Goal: Information Seeking & Learning: Compare options

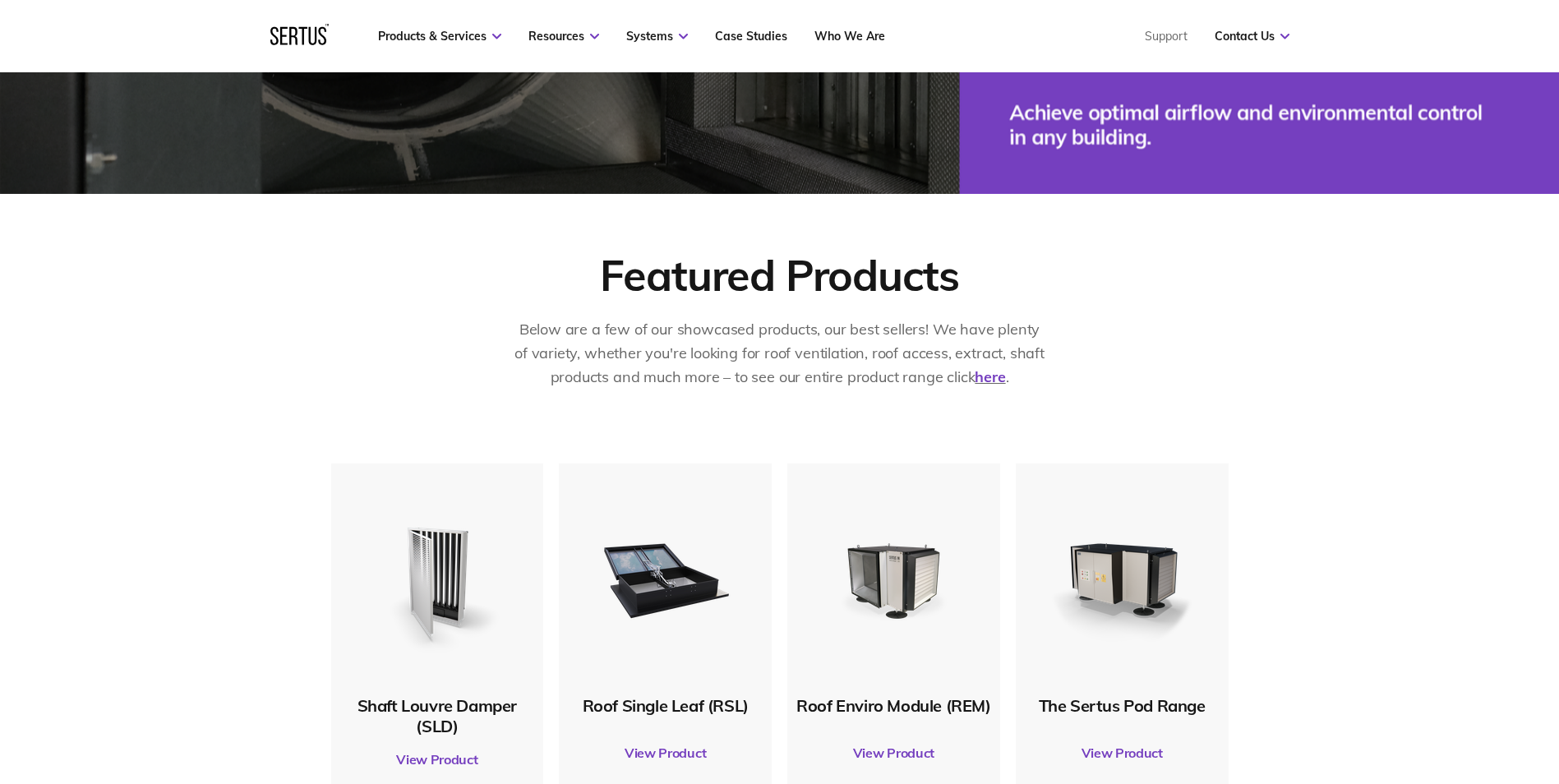
scroll to position [658, 0]
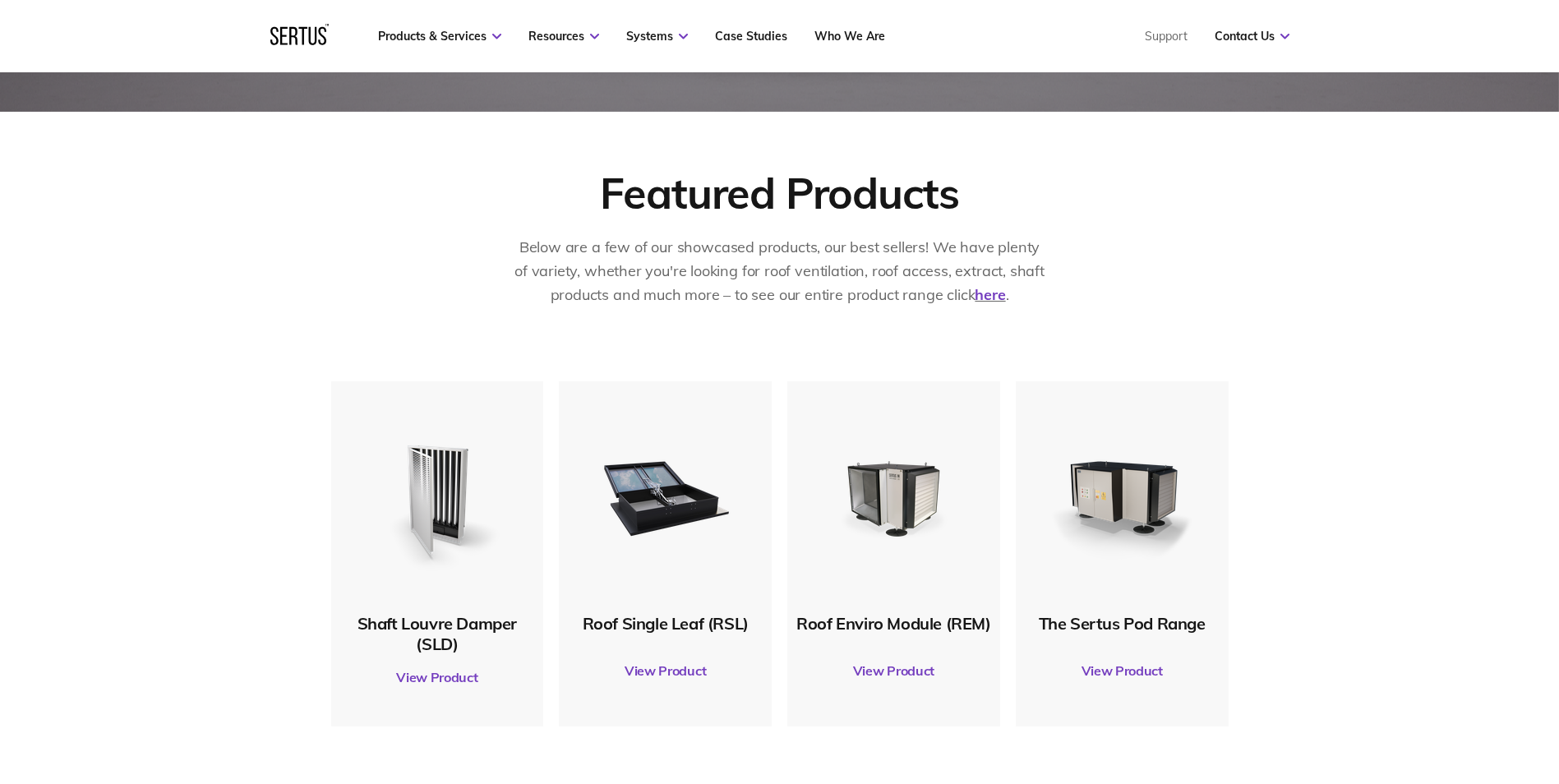
click at [680, 481] on img at bounding box center [665, 495] width 158 height 158
click at [658, 620] on div "Roof Single Leaf (RSL)" at bounding box center [665, 623] width 196 height 20
click at [684, 681] on link "View Product" at bounding box center [665, 670] width 196 height 46
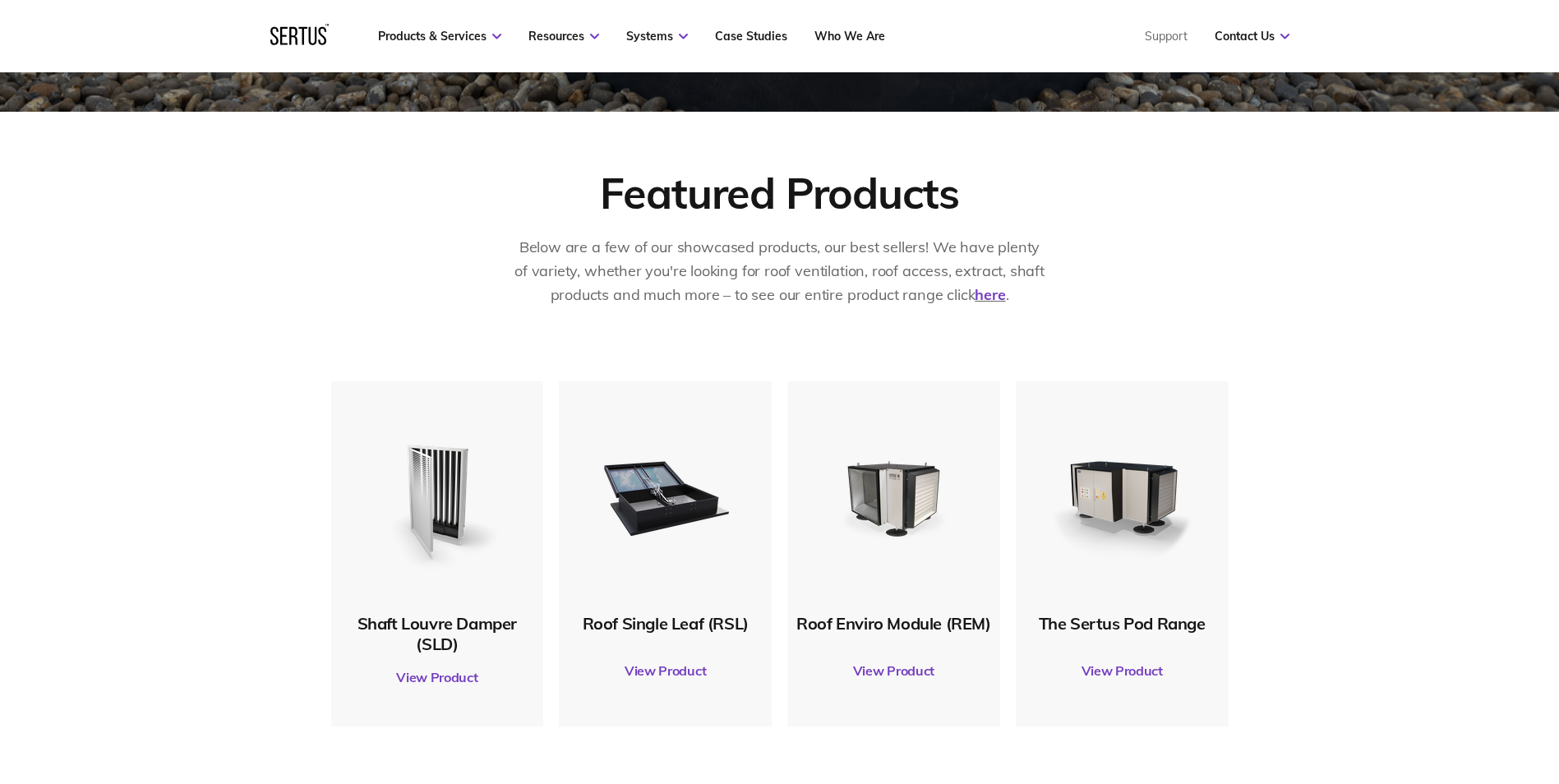
click at [661, 672] on link "View Product" at bounding box center [665, 670] width 196 height 46
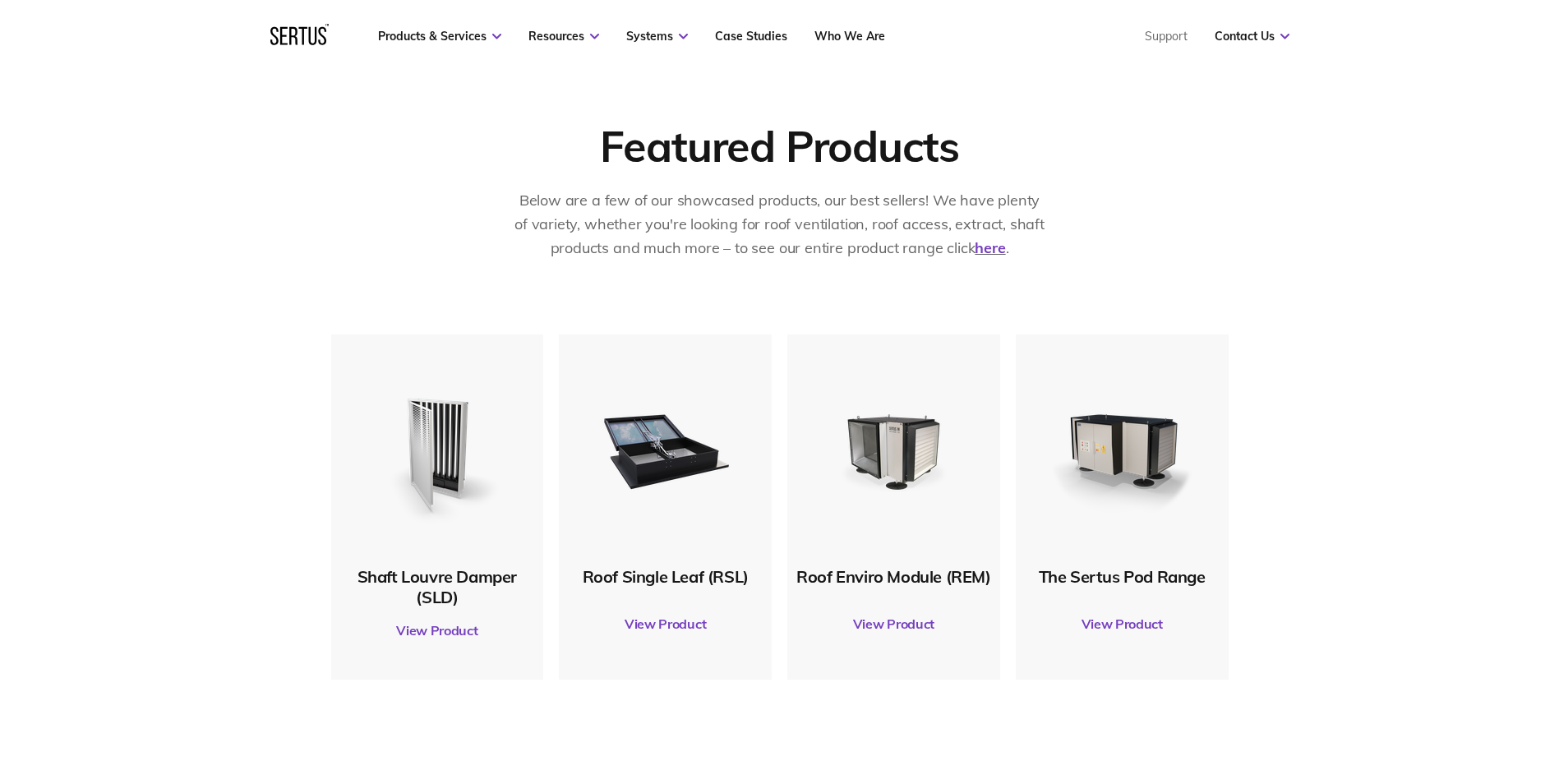
scroll to position [712, 0]
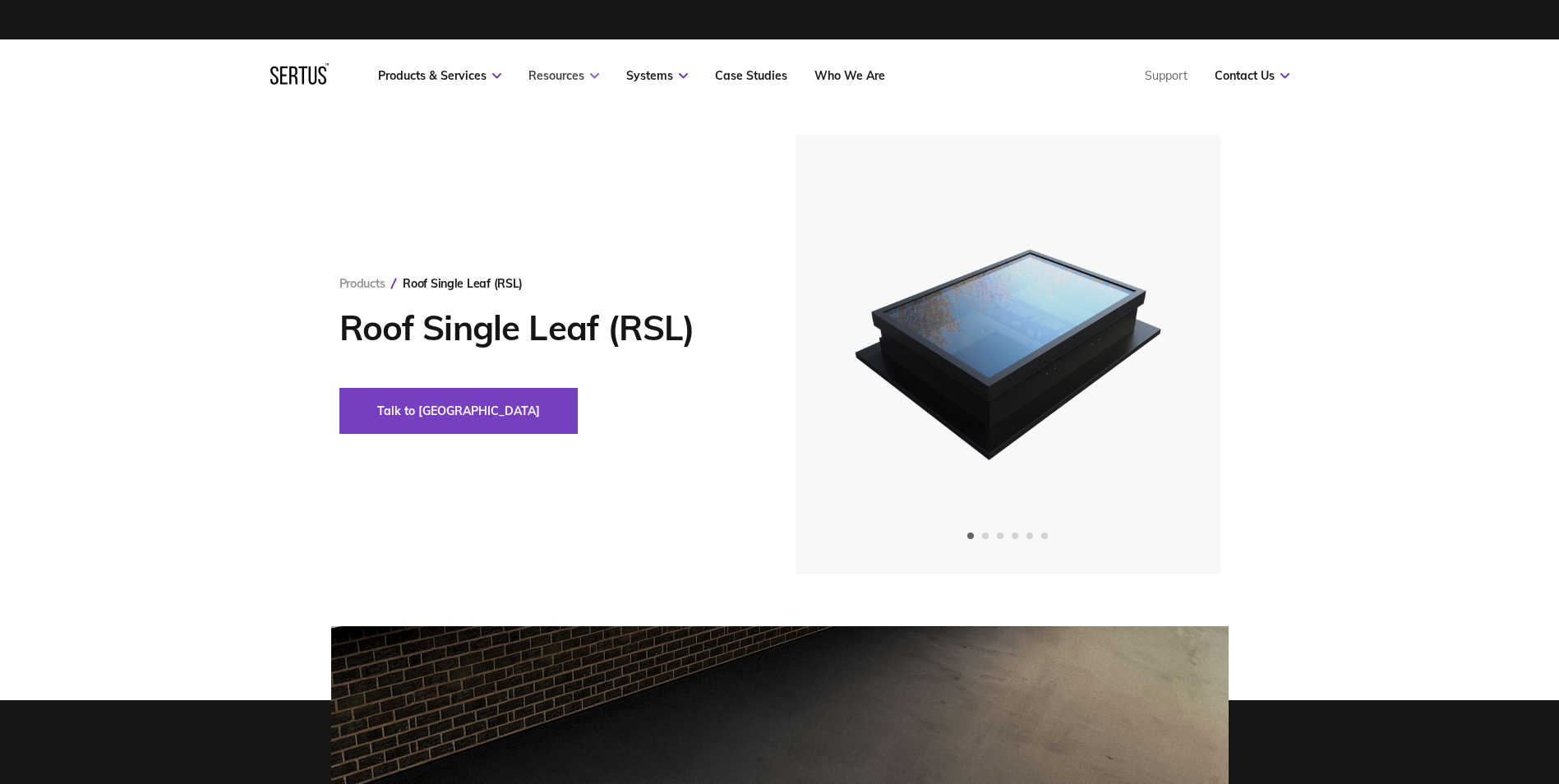
click at [539, 71] on link "Resources" at bounding box center [563, 75] width 71 height 15
click at [540, 74] on link "Resources" at bounding box center [563, 75] width 71 height 15
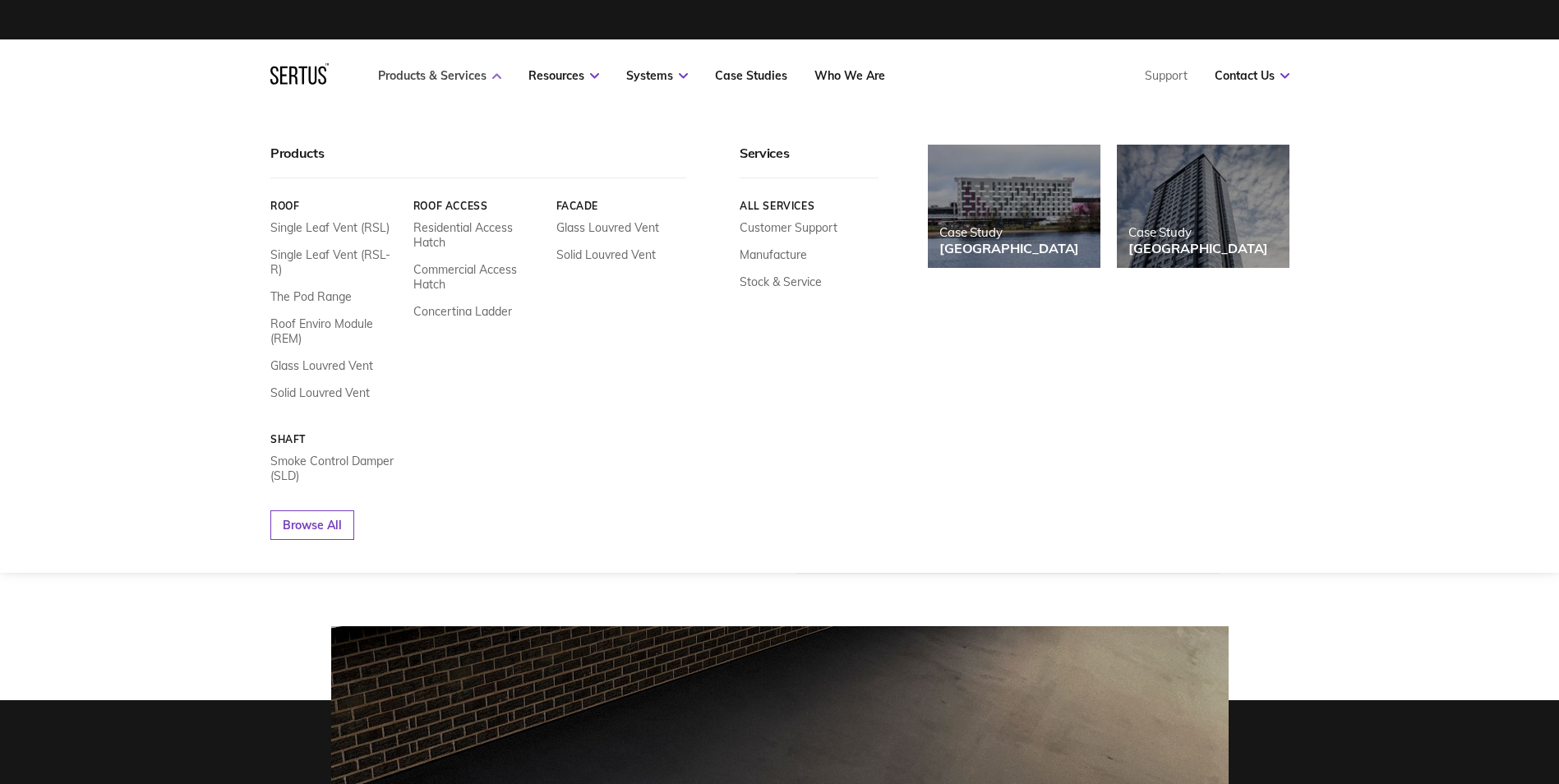
click at [485, 71] on link "Products & Services" at bounding box center [440, 75] width 124 height 15
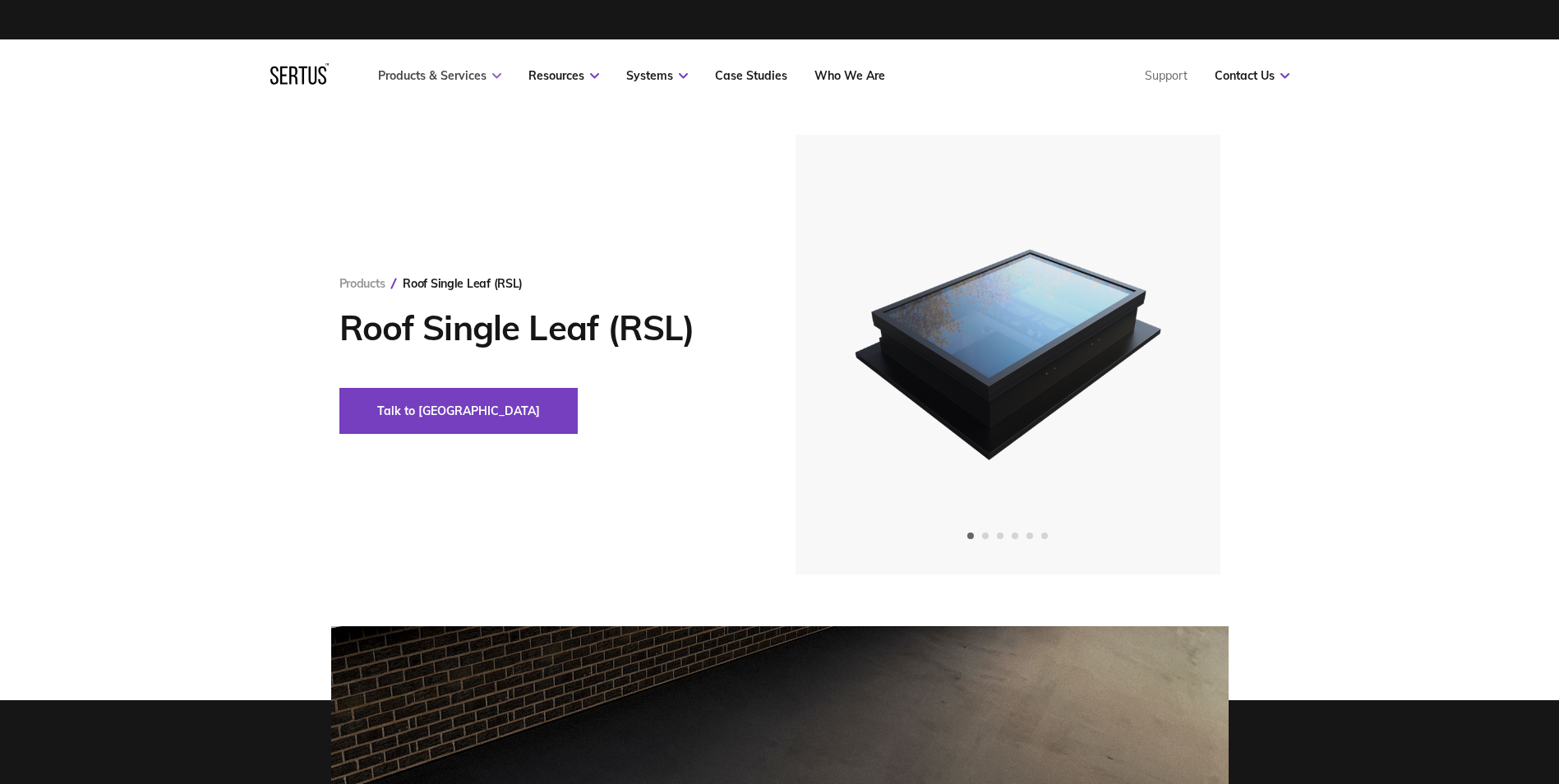
click at [485, 71] on link "Products & Services" at bounding box center [440, 75] width 124 height 15
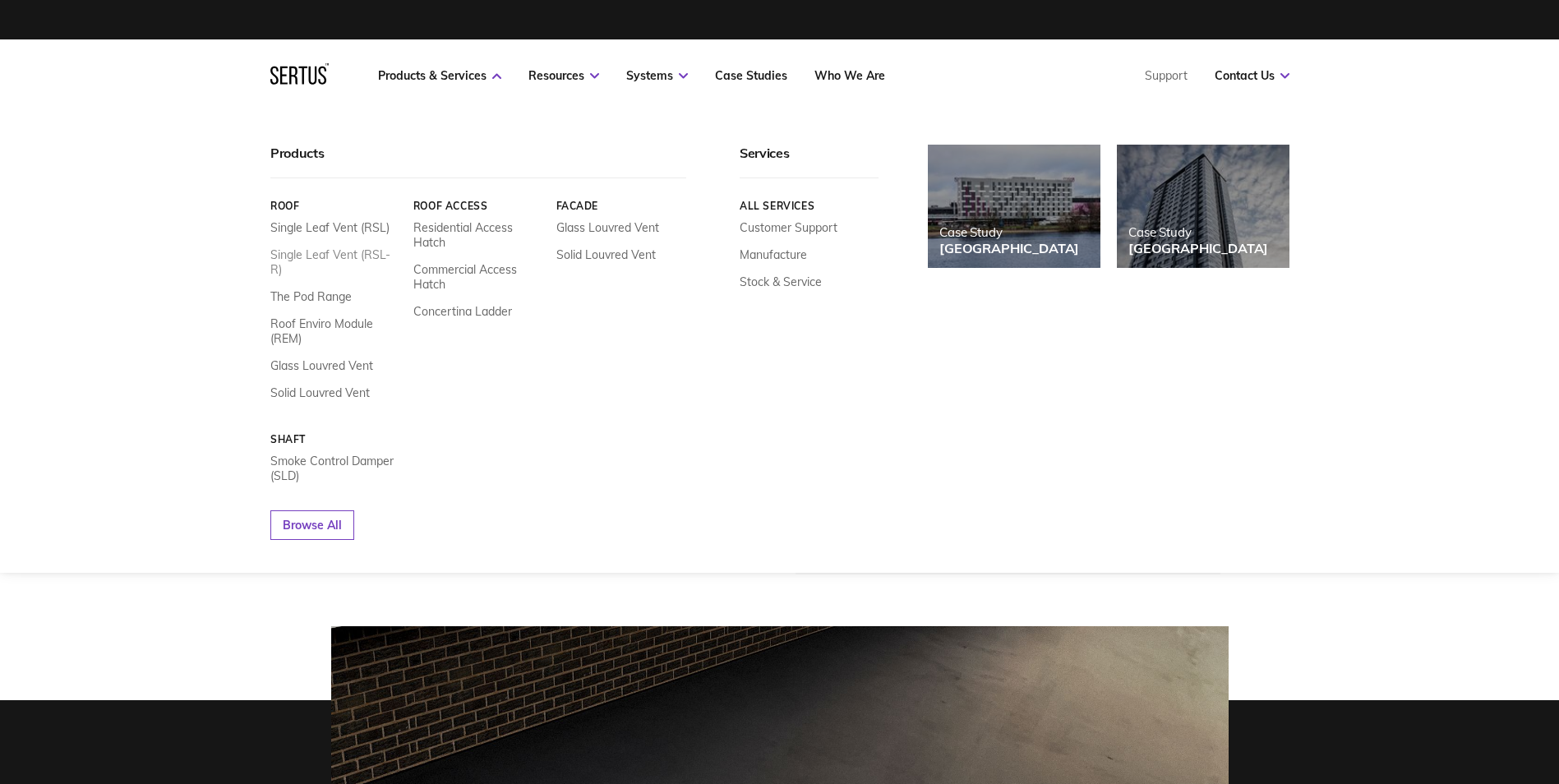
click at [351, 253] on link "Single Leaf Vent (RSL-R)" at bounding box center [335, 262] width 131 height 29
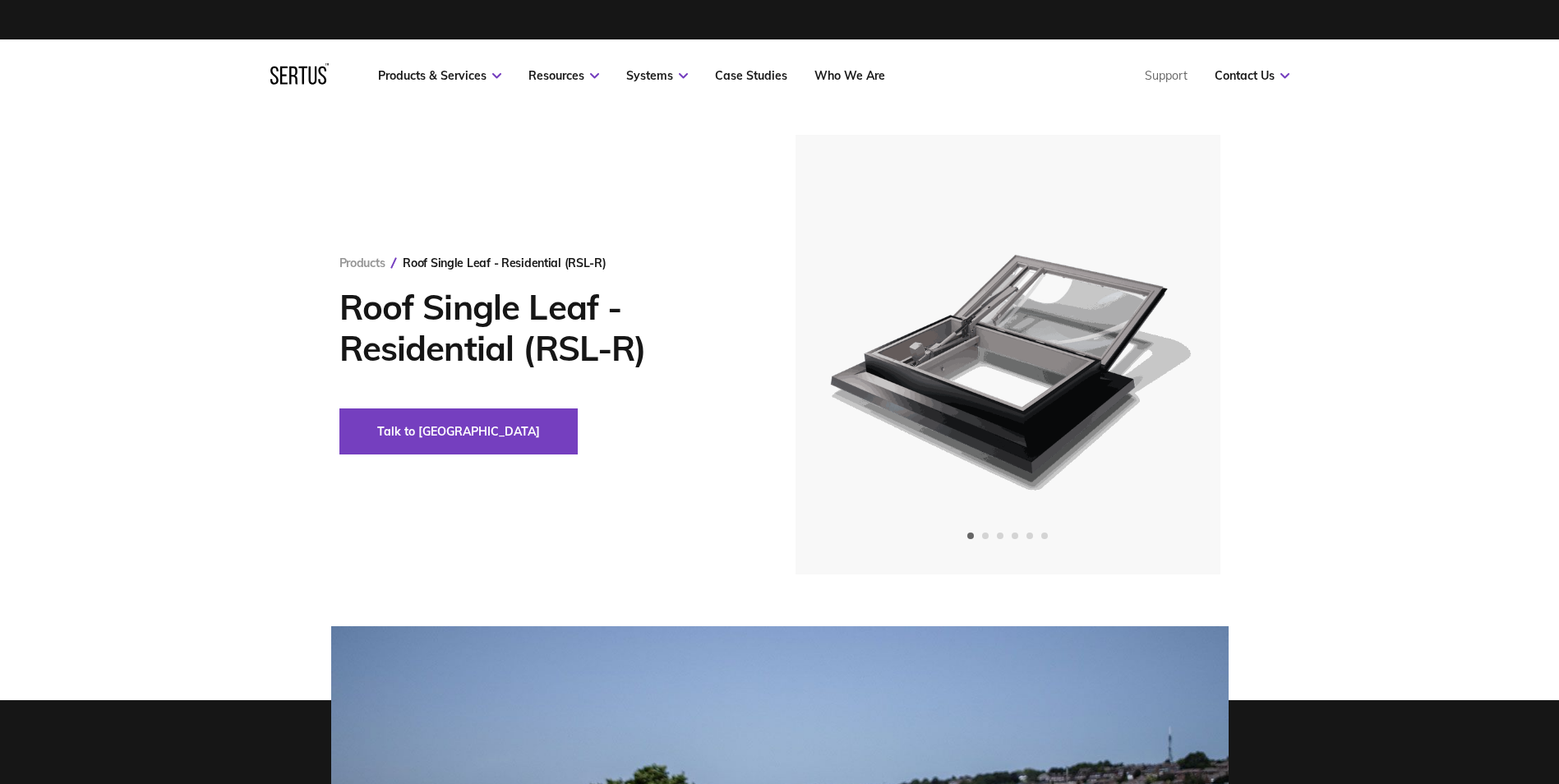
click at [446, 260] on div "Roof Single Leaf - Residential (RSL-R)" at bounding box center [505, 263] width 203 height 15
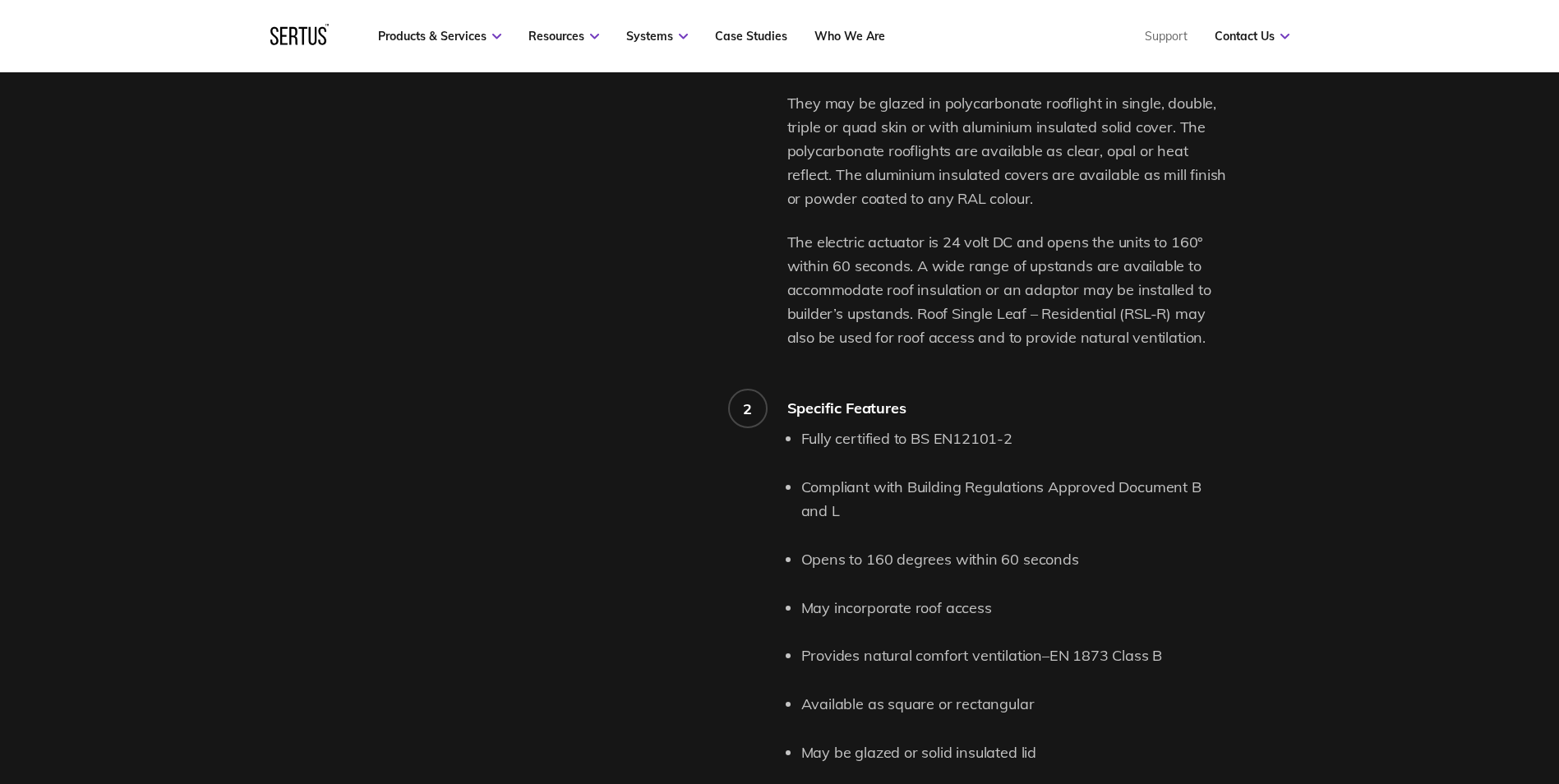
scroll to position [1287, 0]
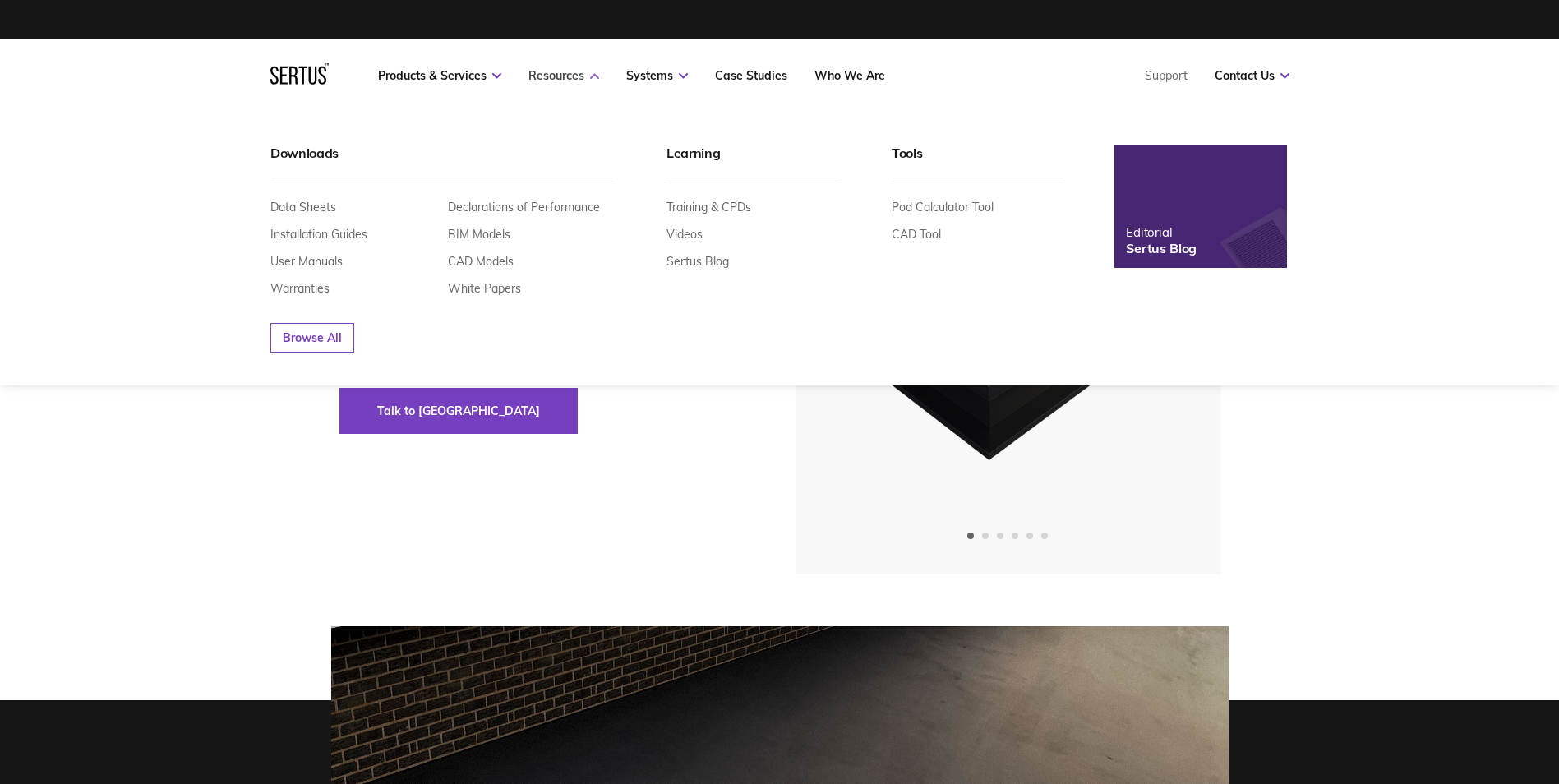
click at [529, 70] on link "Resources" at bounding box center [563, 75] width 71 height 15
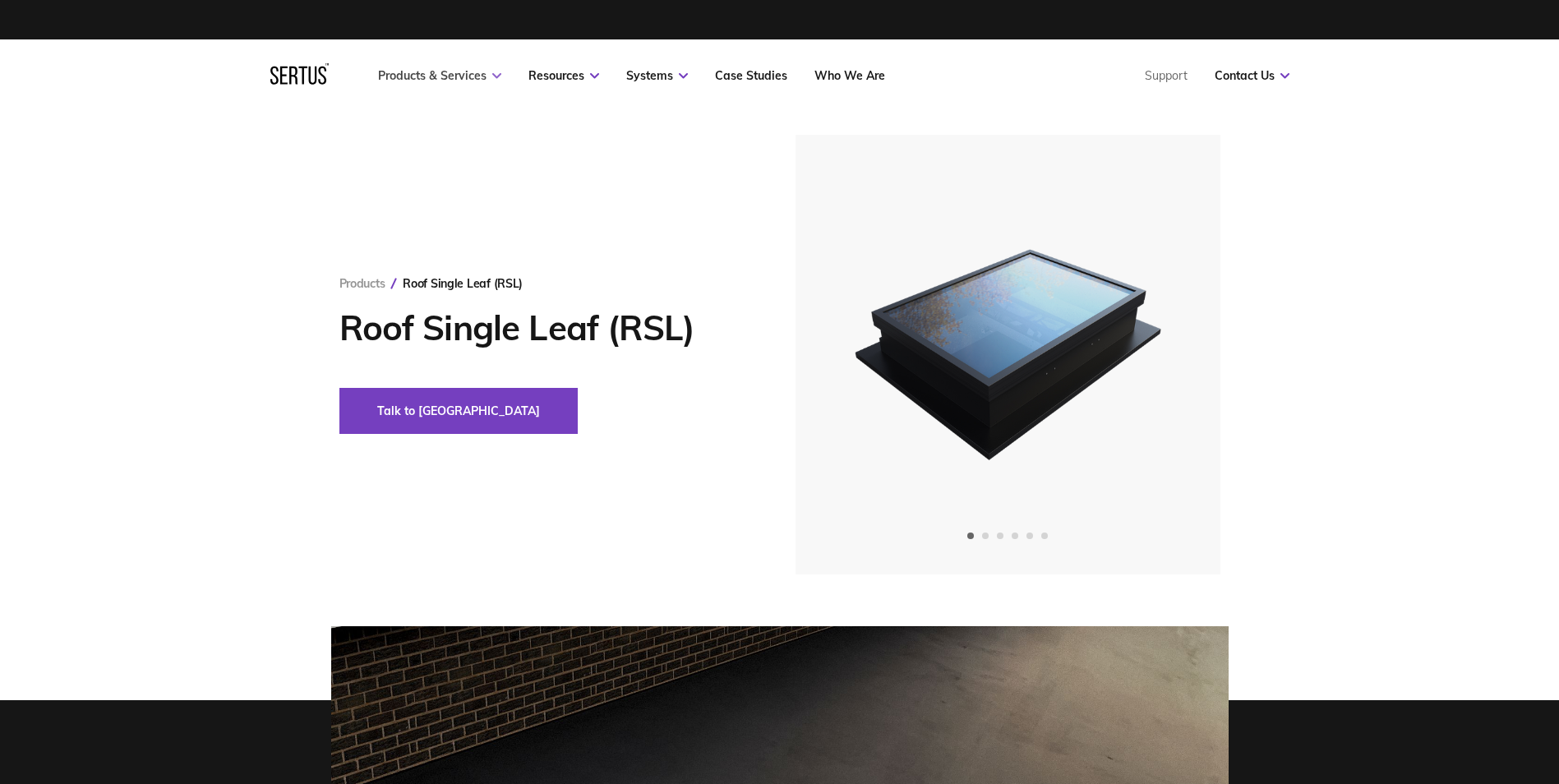
click at [497, 70] on link "Products & Services" at bounding box center [440, 75] width 124 height 15
click at [496, 69] on link "Products & Services" at bounding box center [440, 75] width 124 height 15
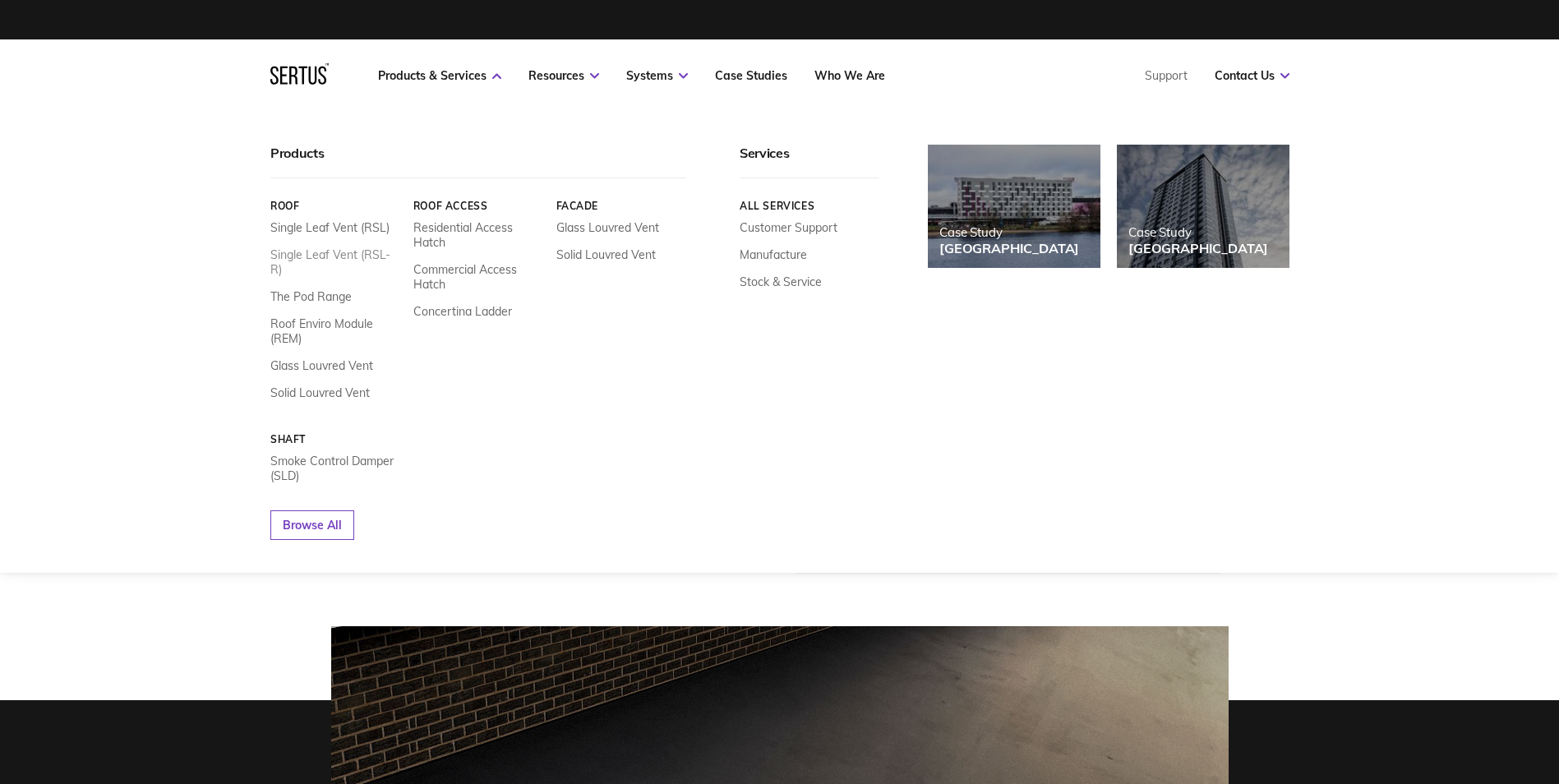
click at [378, 248] on link "Single Leaf Vent (RSL-R)" at bounding box center [335, 262] width 131 height 29
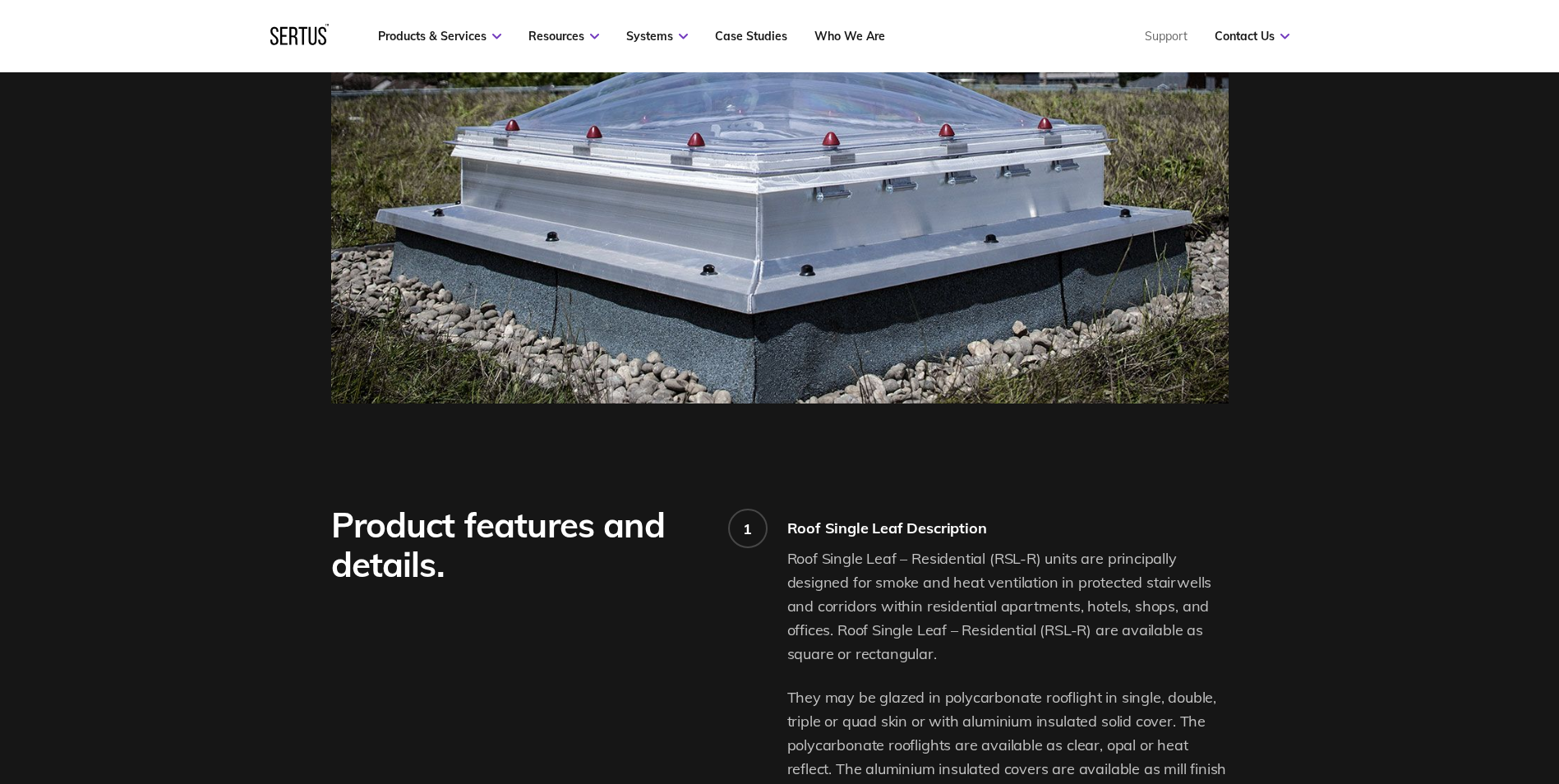
scroll to position [767, 0]
